Goal: Find specific page/section: Find specific page/section

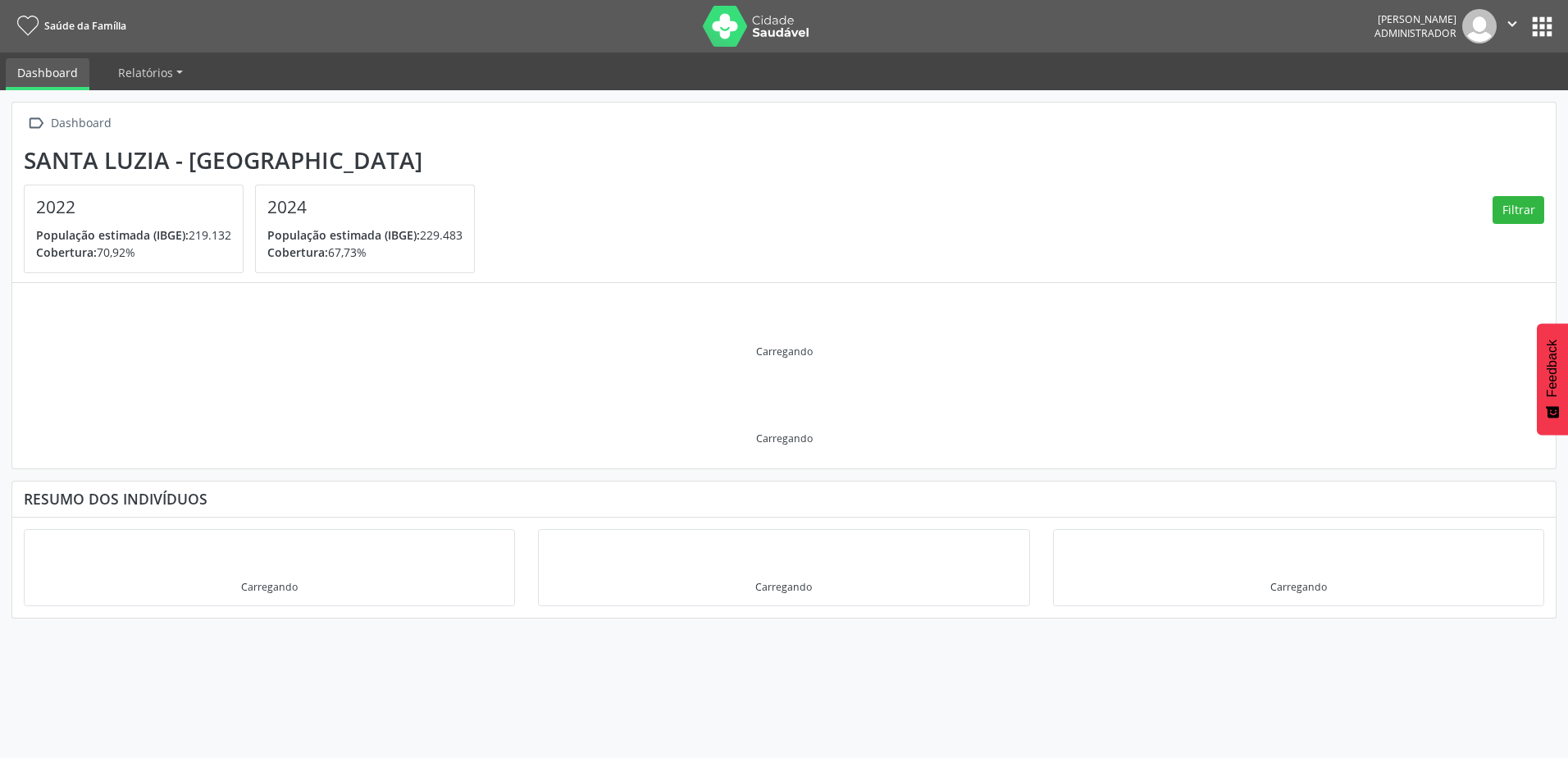
click at [1559, 24] on nav "Saúde da Família [PERSON_NAME] Administrador  Configurações Sair apps" at bounding box center [784, 26] width 1568 height 52
click at [1550, 25] on button "apps" at bounding box center [1542, 27] width 29 height 29
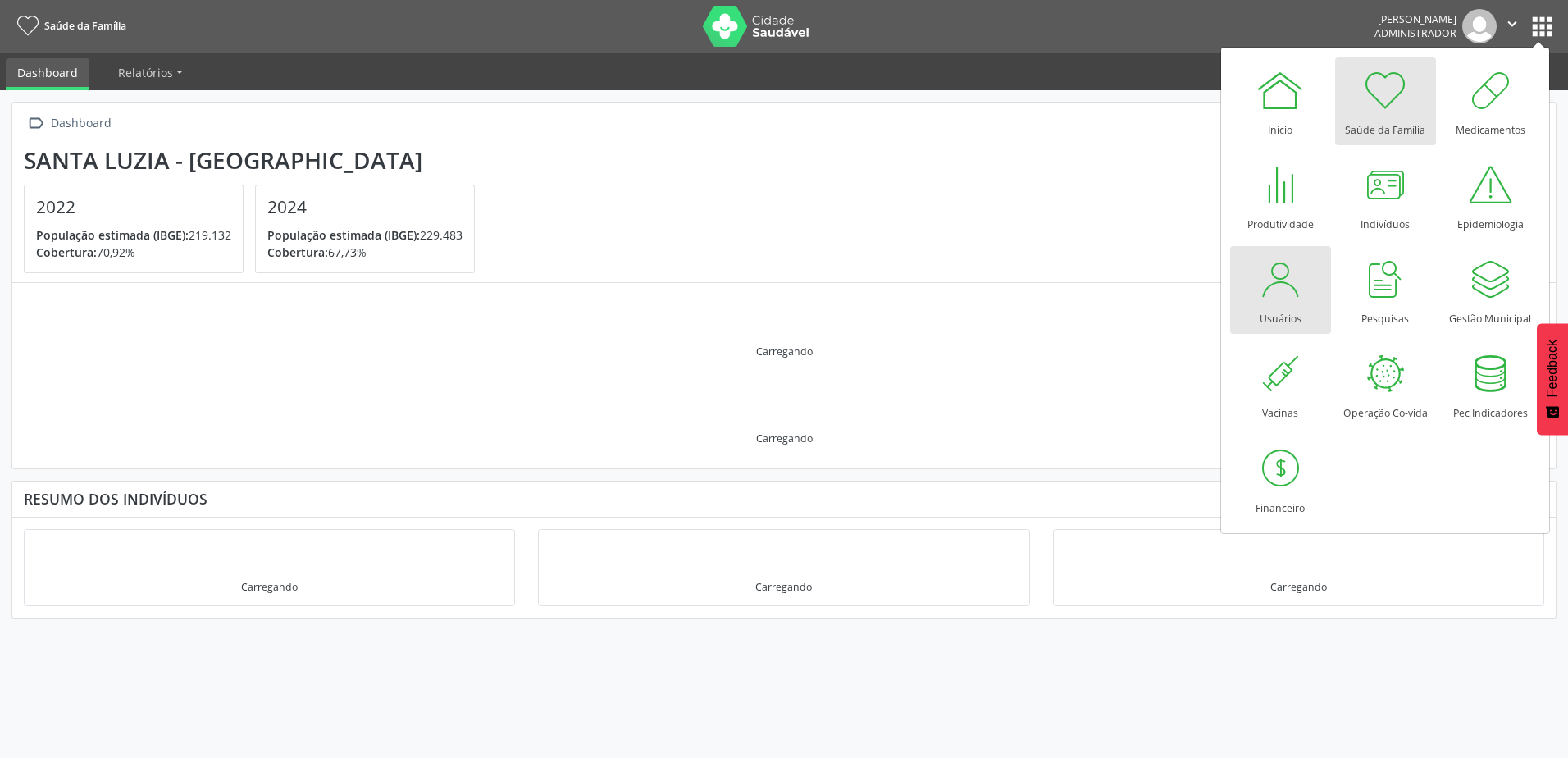
click at [1317, 290] on link "Usuários" at bounding box center [1280, 290] width 101 height 87
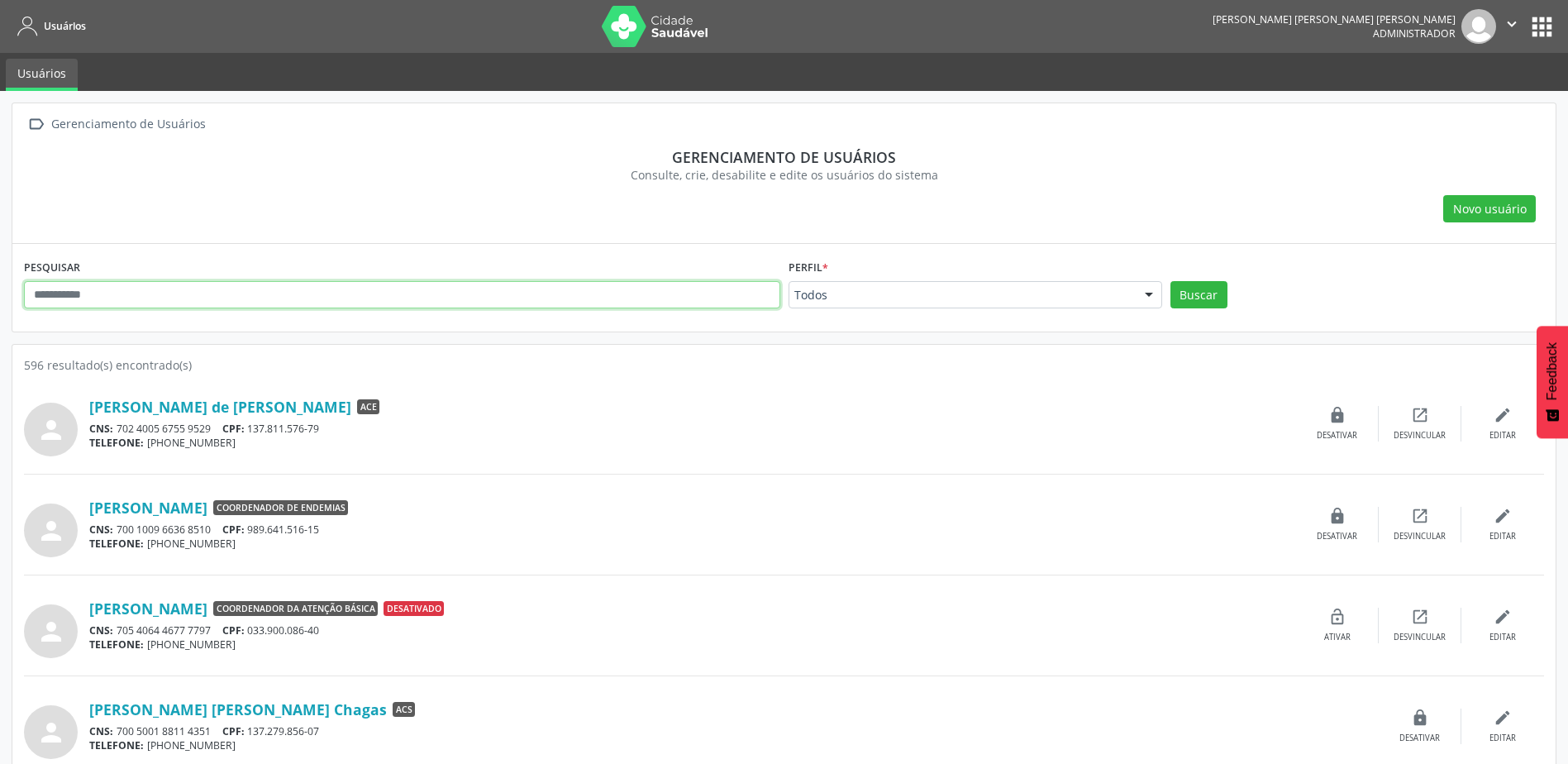
click at [212, 298] on input "text" at bounding box center [402, 295] width 756 height 28
click at [1170, 282] on button "Buscar" at bounding box center [1198, 295] width 57 height 28
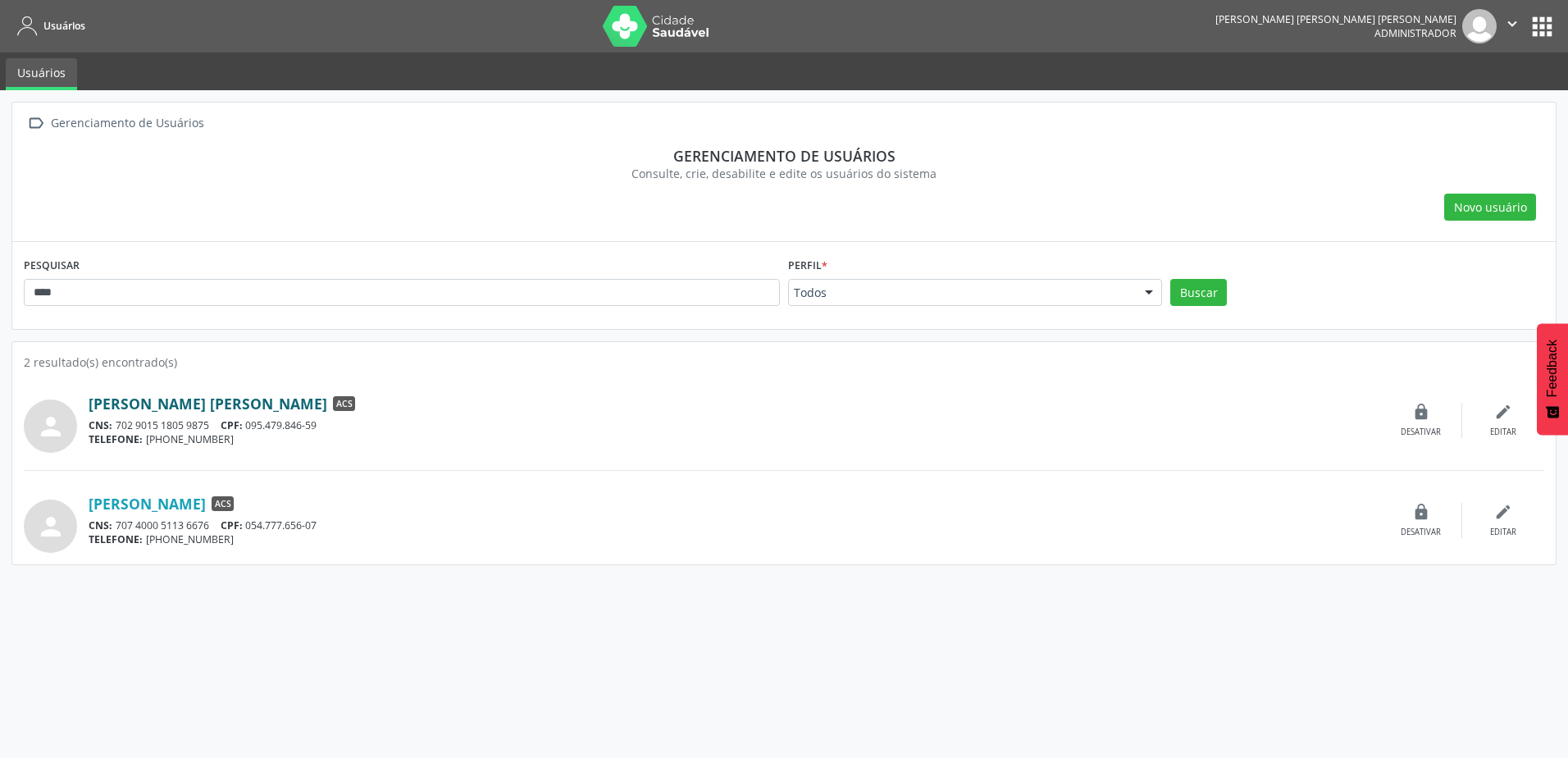
click at [218, 399] on link "Mary Ellen Santos Alves" at bounding box center [208, 403] width 239 height 18
drag, startPoint x: 288, startPoint y: 281, endPoint x: 8, endPoint y: 321, distance: 282.8
click at [7, 321] on div " Gerenciamento de Usuários Gerenciamento de usuários Consulte, crie, desabilit…" at bounding box center [784, 424] width 1568 height 668
type input "*******"
click at [1170, 279] on button "Buscar" at bounding box center [1198, 293] width 56 height 28
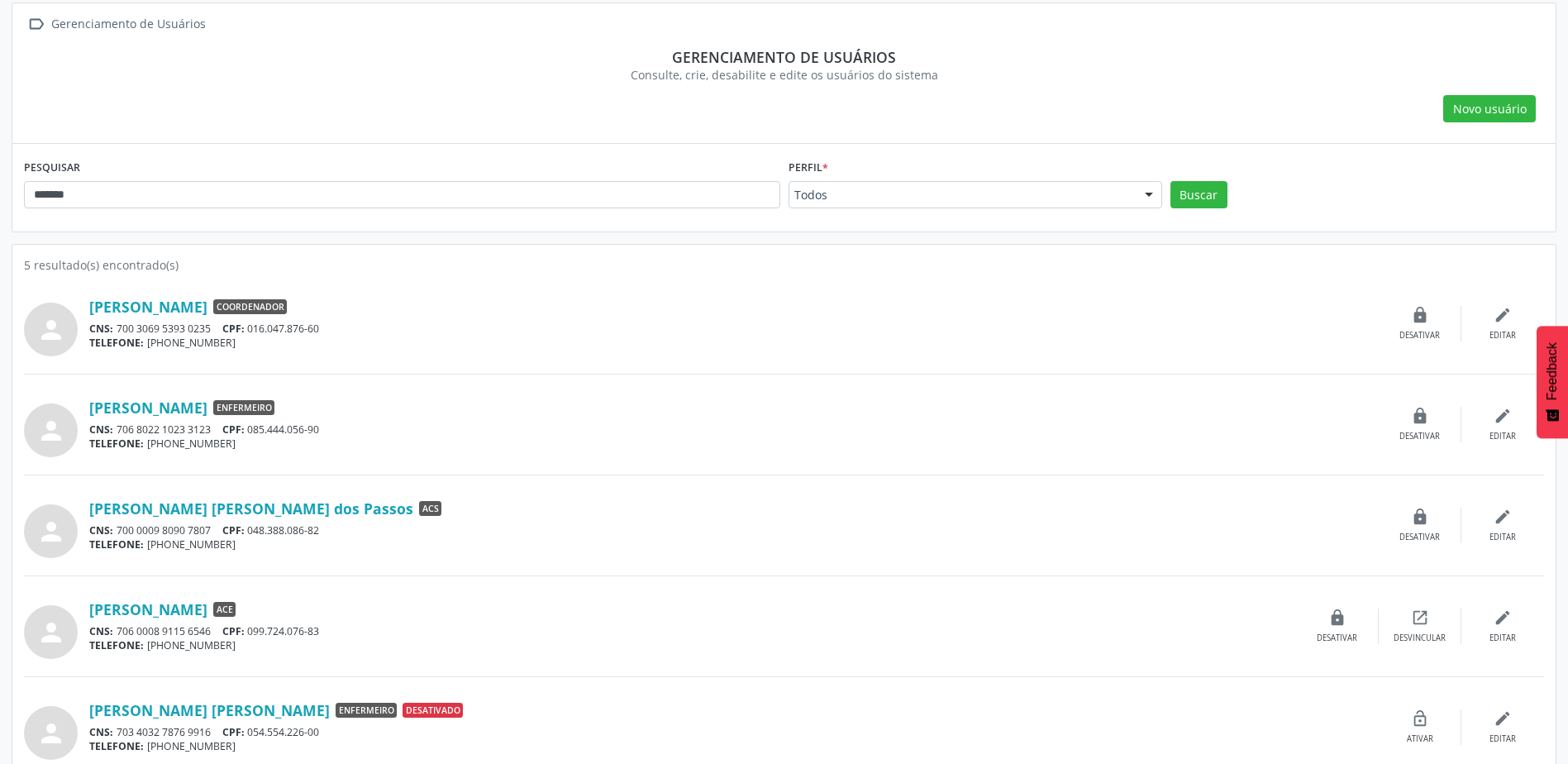
scroll to position [120, 0]
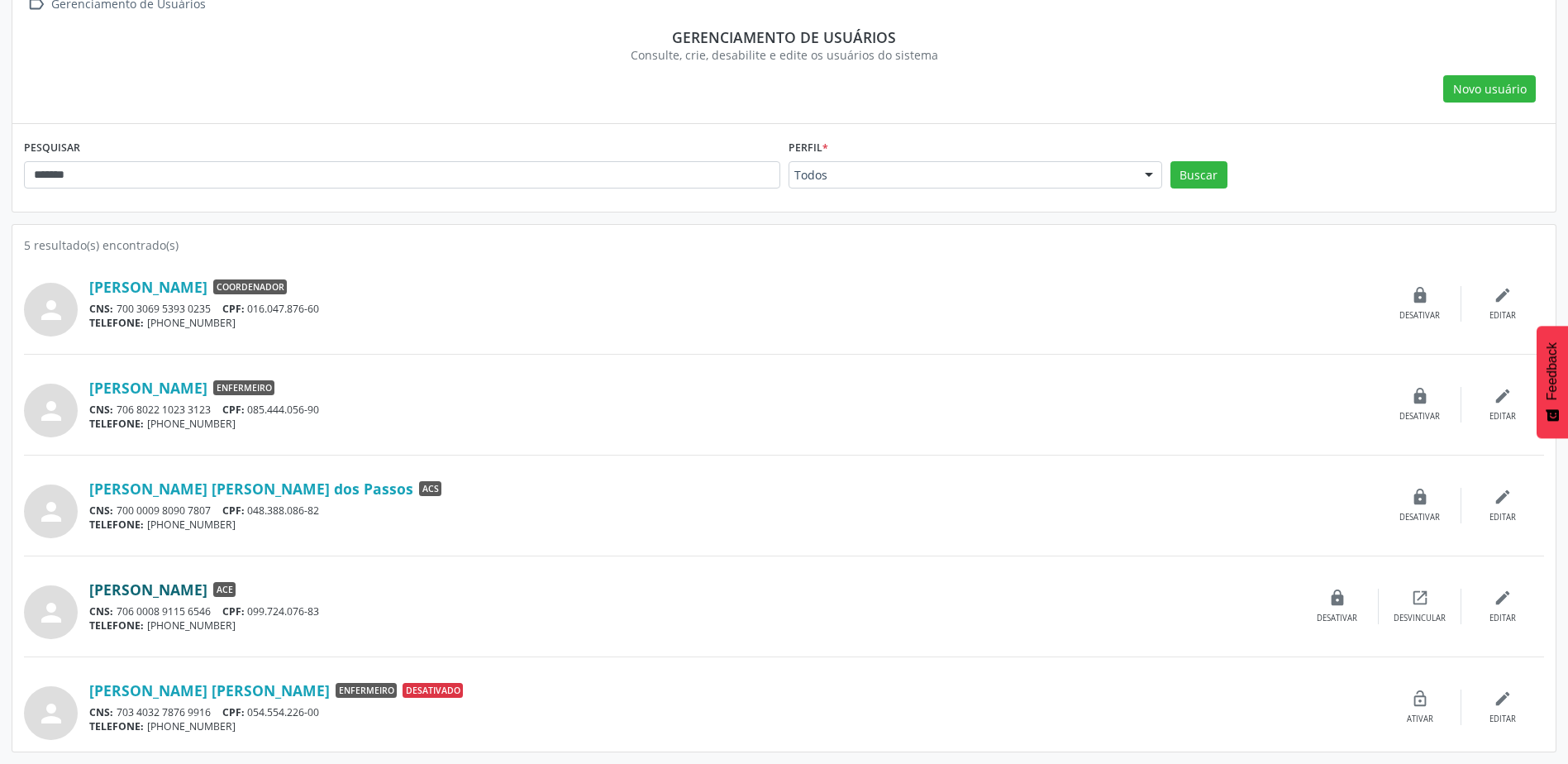
click at [195, 591] on link "Vanessa Gomes da Silva" at bounding box center [147, 589] width 118 height 18
